Goal: Information Seeking & Learning: Learn about a topic

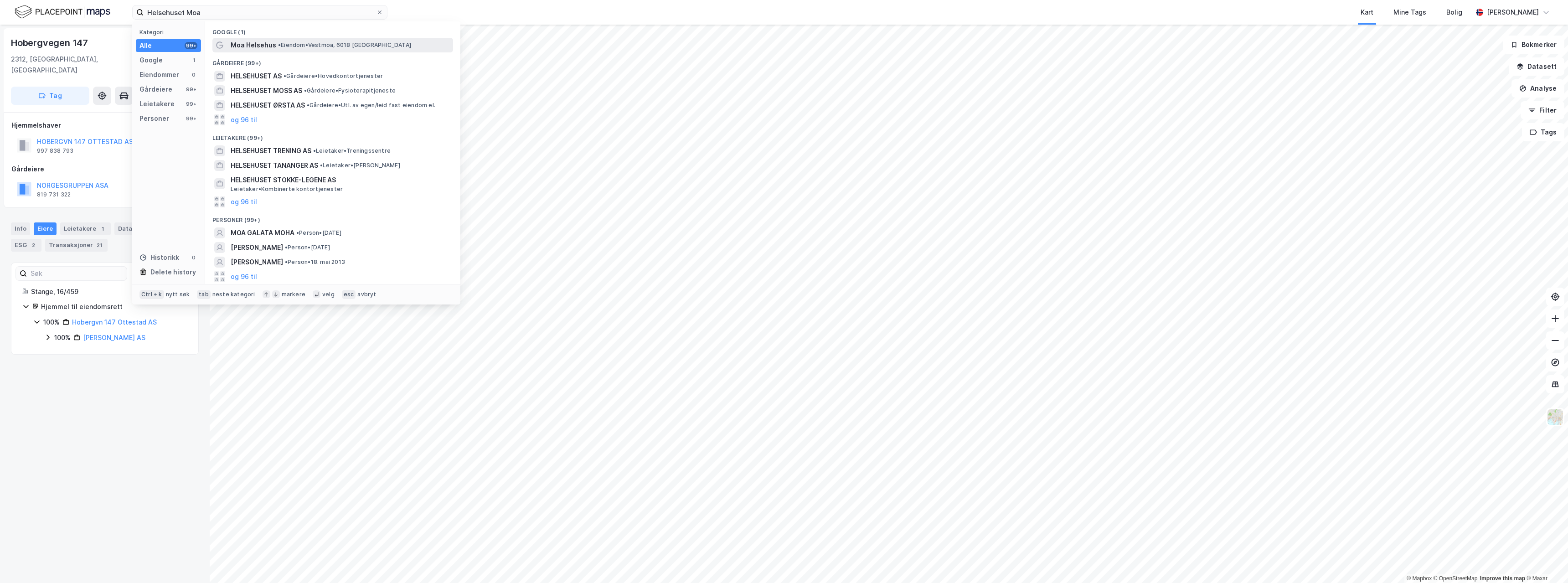
click at [260, 44] on span "Moa Helsehus" at bounding box center [253, 45] width 46 height 11
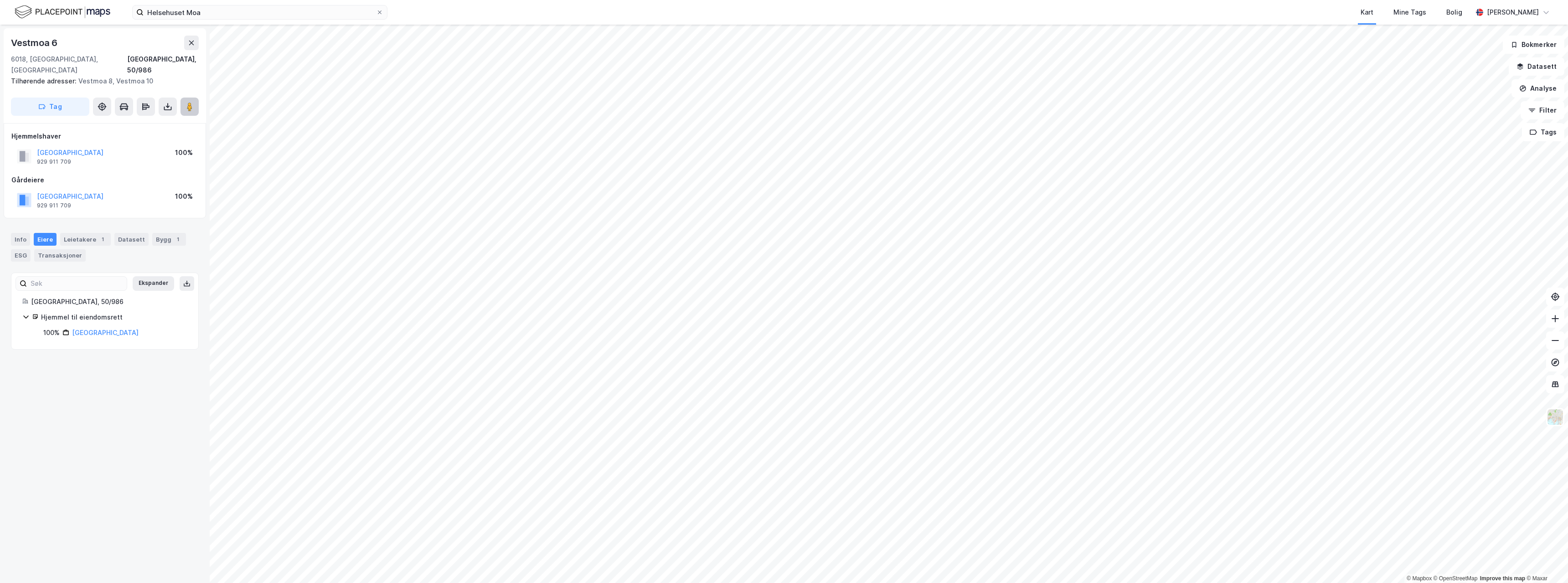
click at [189, 102] on image at bounding box center [189, 106] width 5 height 9
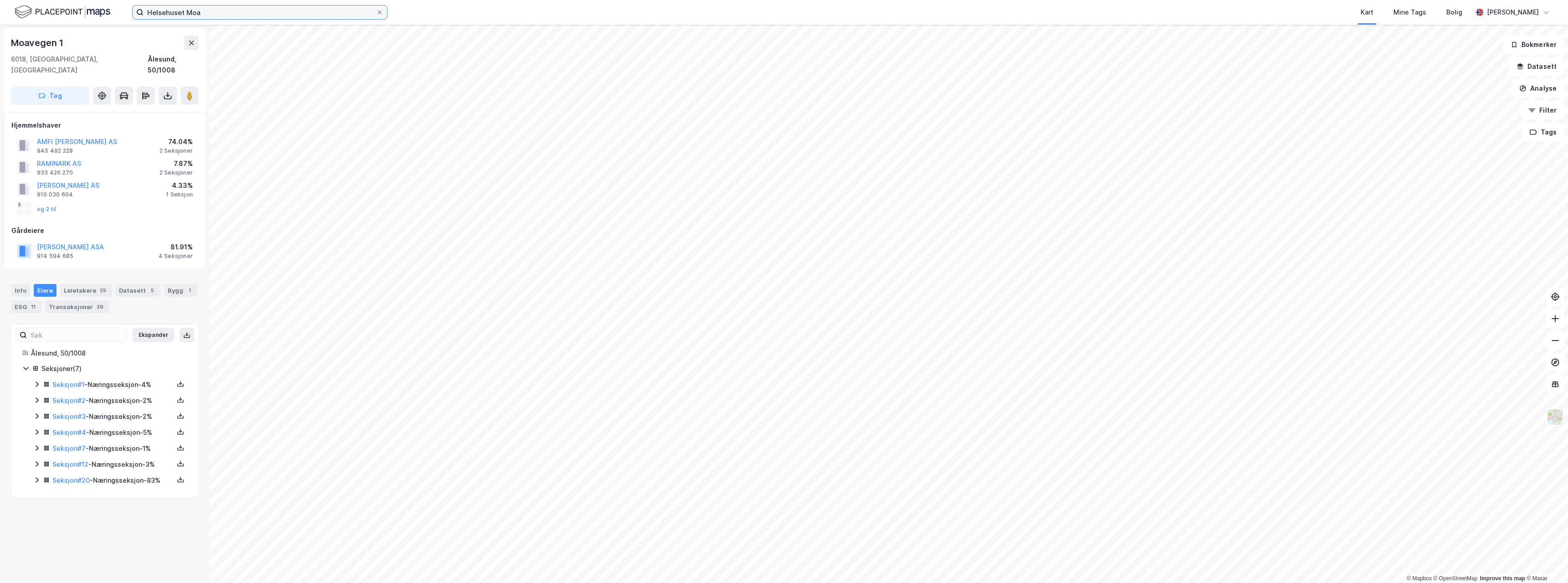
click at [233, 16] on input "Helsehuset Moa" at bounding box center [260, 12] width 232 height 14
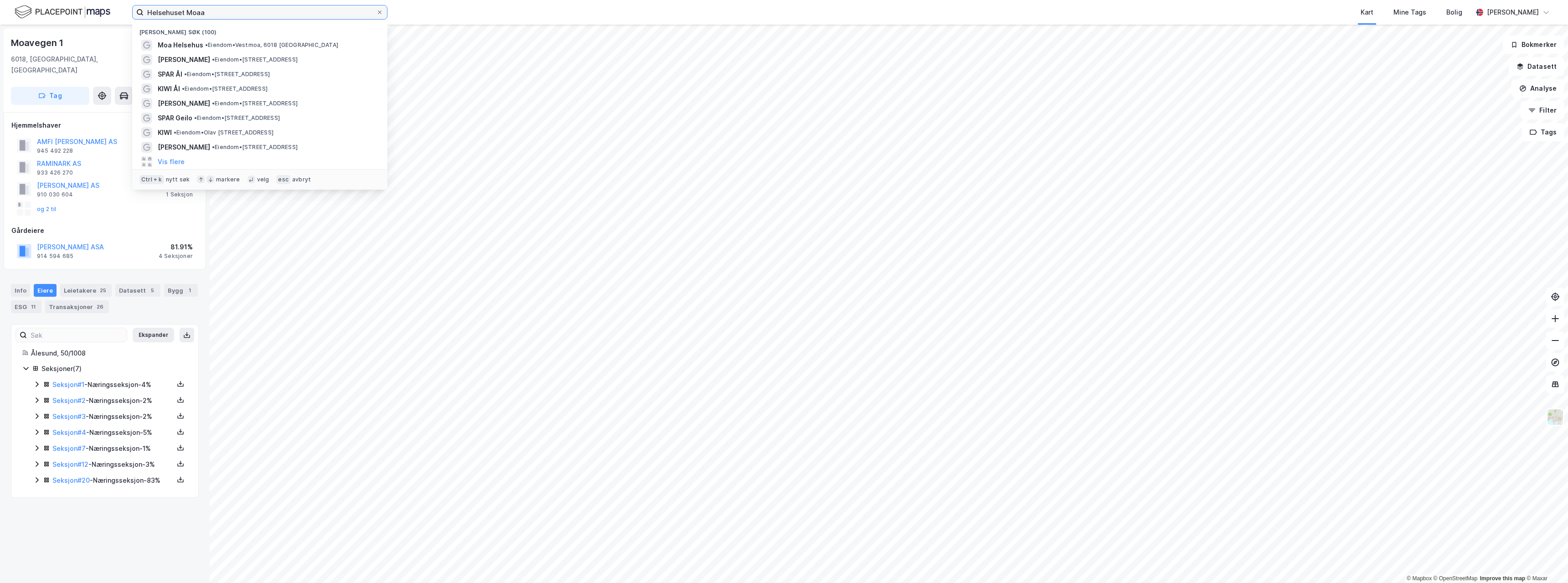
paste input "EUROSPAR Bodø"
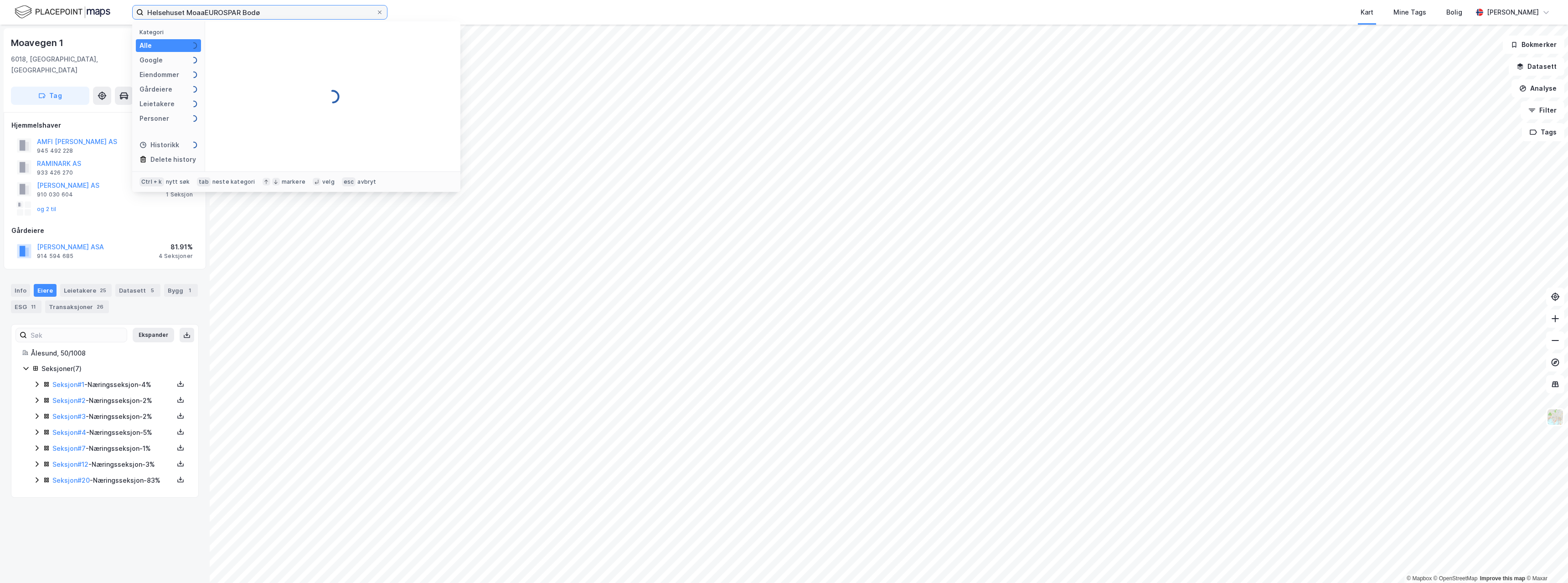
click at [233, 16] on input "Helsehuset MoaaEUROSPAR Bodø" at bounding box center [260, 12] width 232 height 14
paste input
type input "EUROSPAR Bodø"
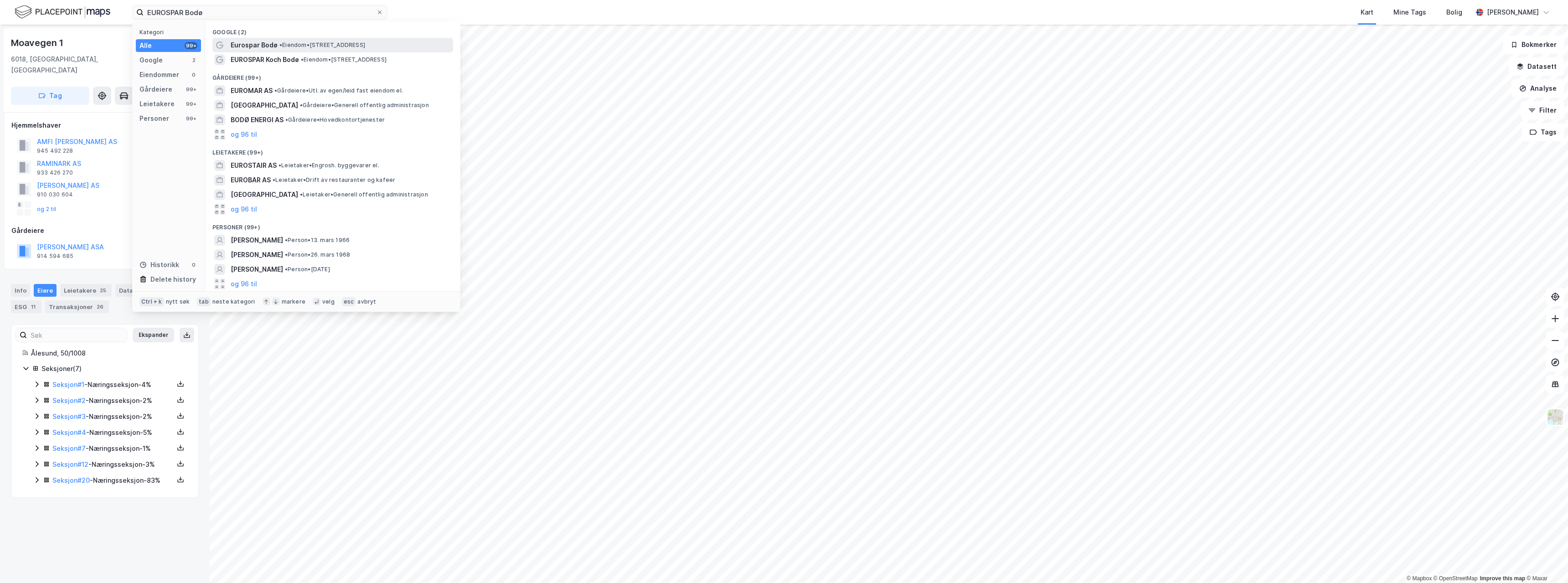
click at [250, 49] on span "Eurospar Bodø" at bounding box center [254, 45] width 47 height 11
